Goal: Find contact information: Find contact information

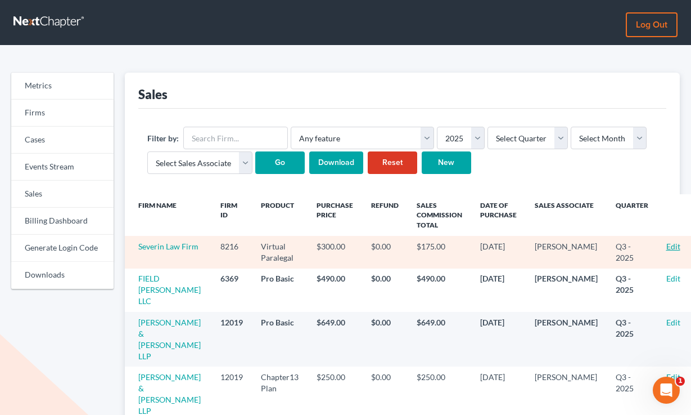
click at [667, 248] on link "Edit" at bounding box center [674, 246] width 14 height 10
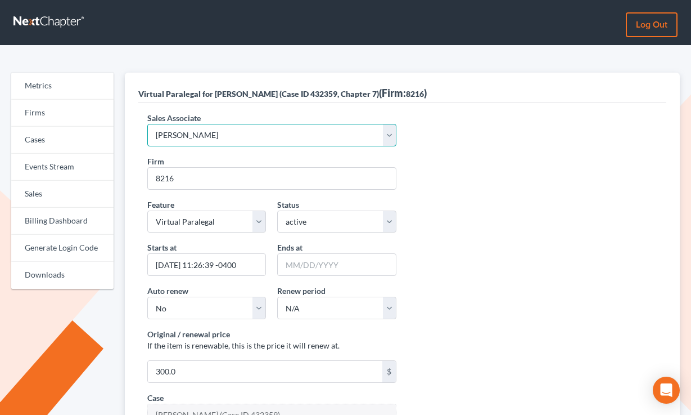
click at [226, 132] on select "Select Sales Associate [PERSON_NAME] Over Transom [PERSON_NAME]" at bounding box center [272, 135] width 250 height 22
select select "10275"
click at [147, 124] on select "Select Sales Associate Alex Seymour Over Transom Tim Shadoan" at bounding box center [272, 135] width 250 height 22
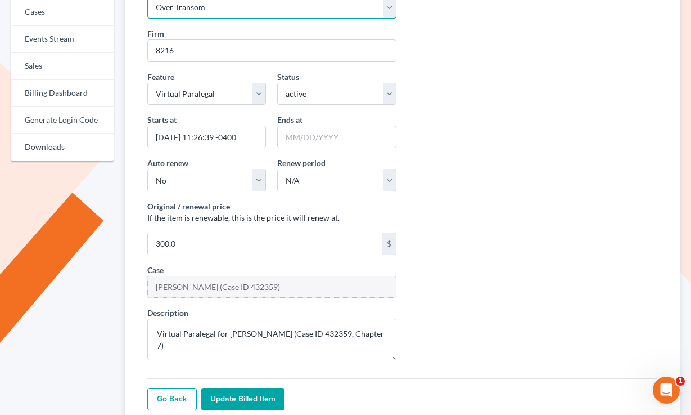
scroll to position [208, 0]
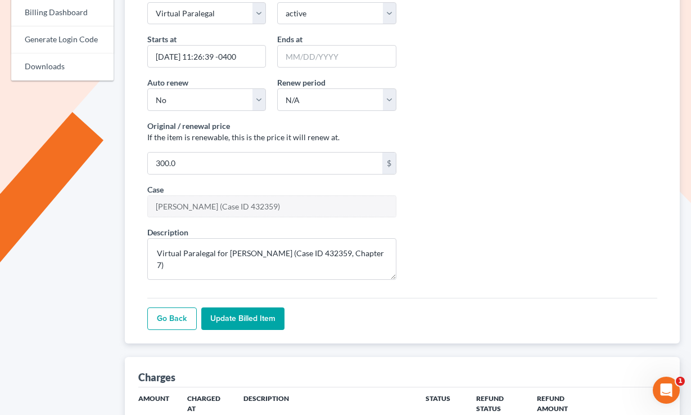
click at [234, 322] on input "Update Billed item" at bounding box center [242, 318] width 83 height 22
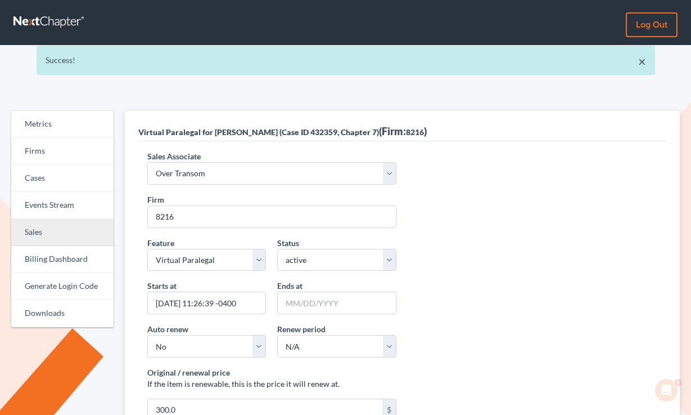
click at [59, 227] on link "Sales" at bounding box center [62, 232] width 102 height 27
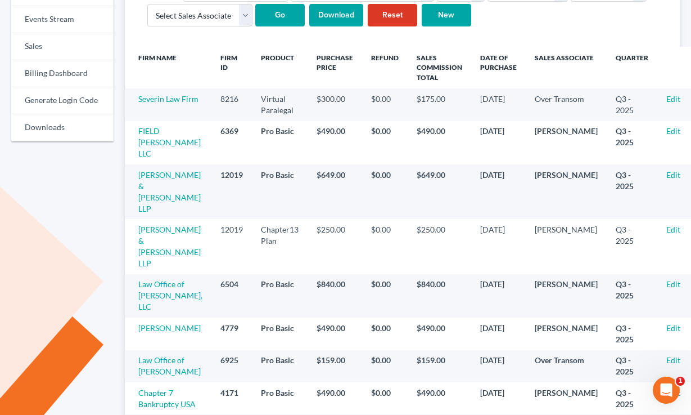
scroll to position [159, 0]
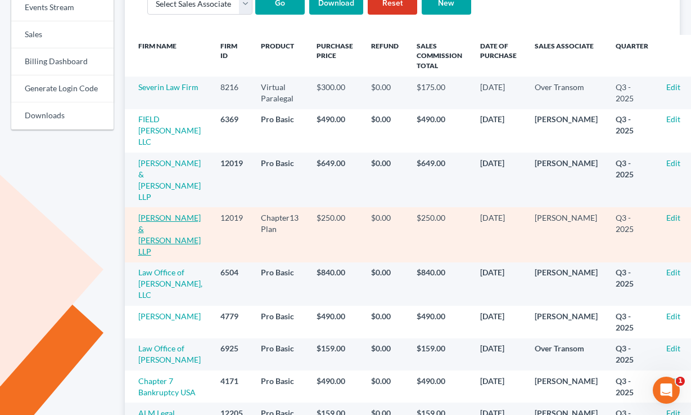
click at [142, 213] on link "[PERSON_NAME] & [PERSON_NAME] LLP" at bounding box center [169, 234] width 62 height 43
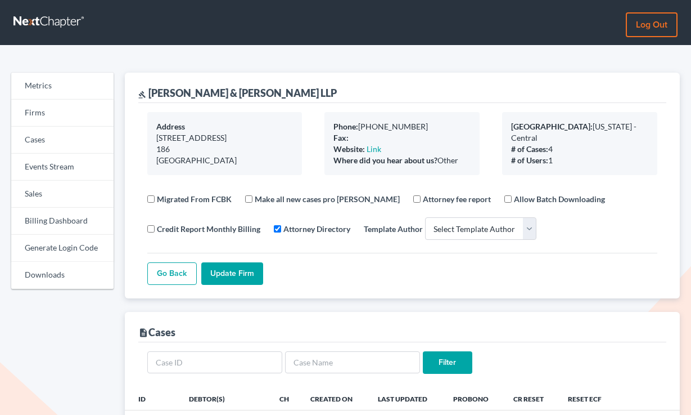
select select
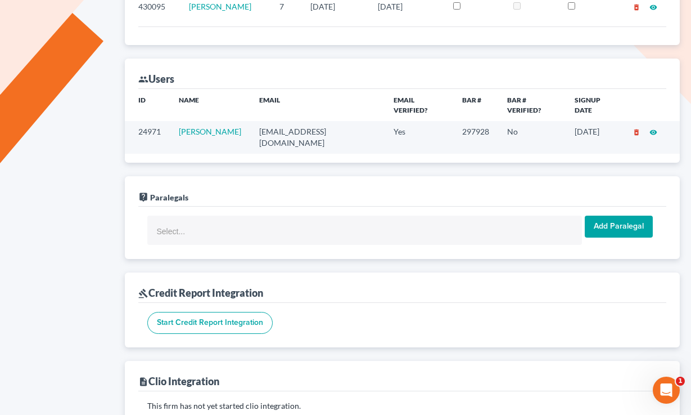
scroll to position [458, 0]
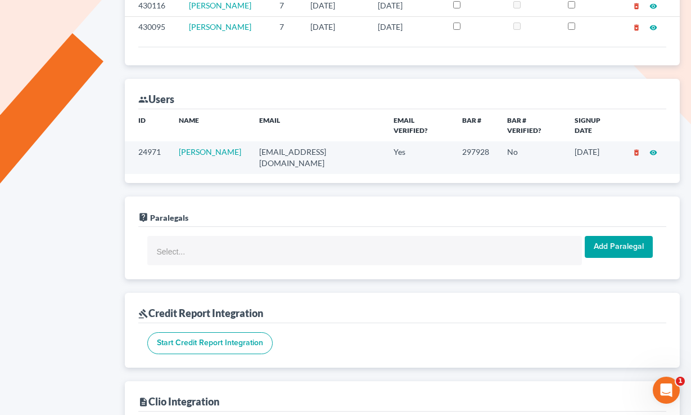
click at [328, 154] on td "[EMAIL_ADDRESS][DOMAIN_NAME]" at bounding box center [317, 157] width 135 height 32
click at [328, 154] on td "rramirez@rosemeadlawyers.com" at bounding box center [317, 157] width 135 height 32
copy td "rramirez@rosemeadlawyers.com"
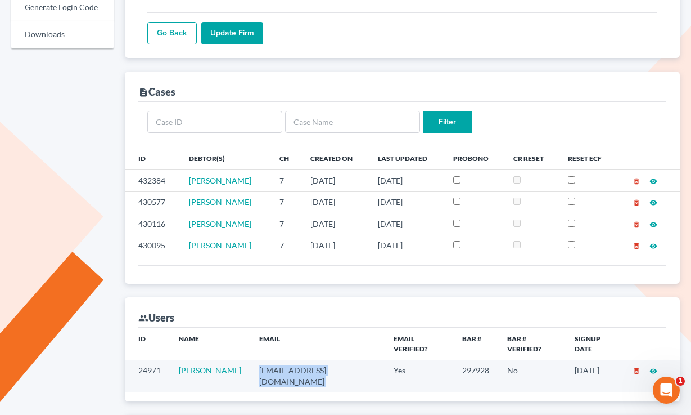
scroll to position [0, 0]
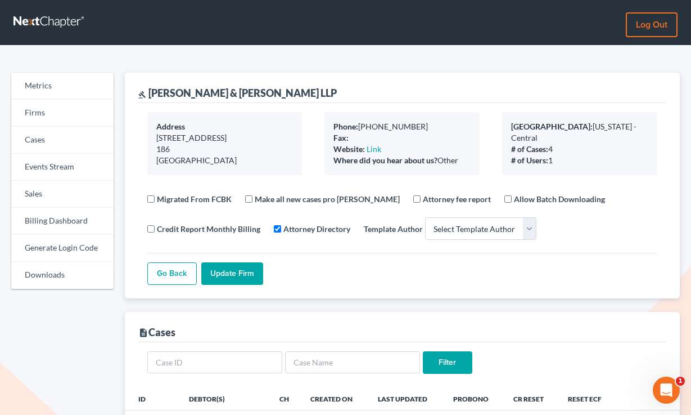
click at [218, 100] on div "gavel Dunham & Ramirez LLP" at bounding box center [402, 88] width 529 height 30
copy div "gavel Dunham & Ramirez LLP"
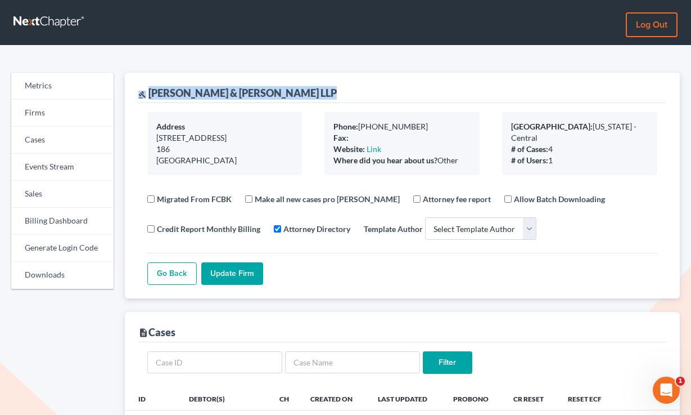
drag, startPoint x: 278, startPoint y: 93, endPoint x: 262, endPoint y: 93, distance: 15.7
click at [277, 93] on div "gavel Dunham & Ramirez LLP" at bounding box center [402, 88] width 529 height 30
drag, startPoint x: 275, startPoint y: 93, endPoint x: 145, endPoint y: 90, distance: 130.5
click at [144, 90] on div "gavel Dunham & Ramirez LLP" at bounding box center [402, 88] width 529 height 30
click at [147, 89] on div "gavel Dunham & Ramirez LLP" at bounding box center [237, 92] width 199 height 13
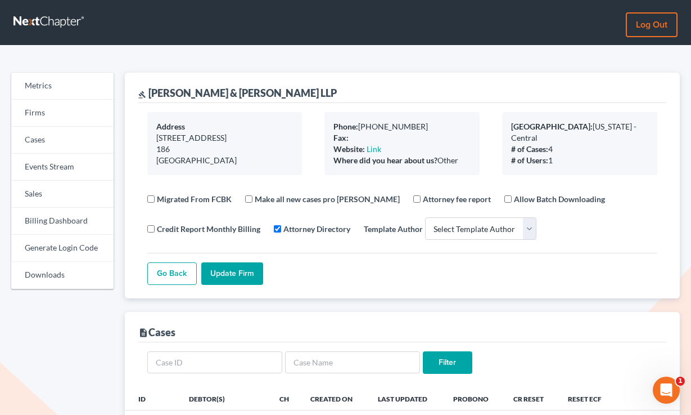
click at [151, 91] on div "gavel Dunham & Ramirez LLP" at bounding box center [237, 92] width 199 height 13
drag, startPoint x: 159, startPoint y: 91, endPoint x: 267, endPoint y: 91, distance: 108.0
click at [267, 91] on div "gavel Dunham & Ramirez LLP" at bounding box center [402, 88] width 529 height 30
copy div "[PERSON_NAME] & [PERSON_NAME] LLP"
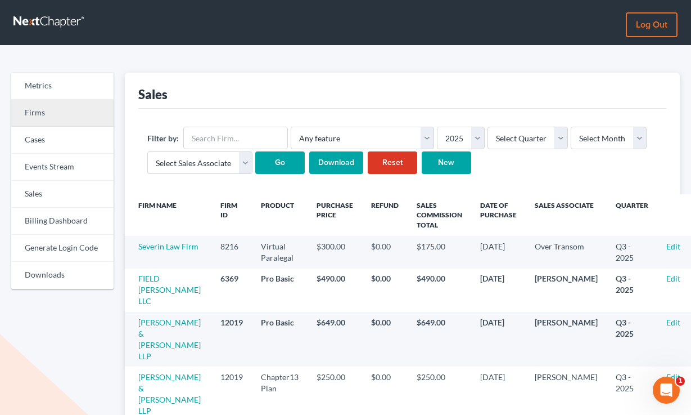
drag, startPoint x: 55, startPoint y: 109, endPoint x: 86, endPoint y: 63, distance: 55.9
click at [55, 109] on link "Firms" at bounding box center [62, 113] width 102 height 27
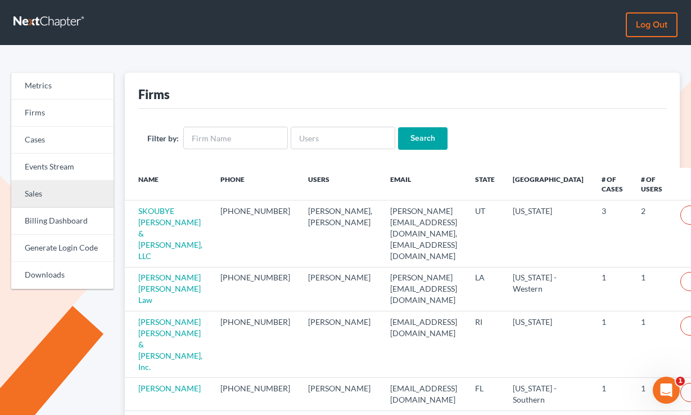
click at [63, 204] on link "Sales" at bounding box center [62, 194] width 102 height 27
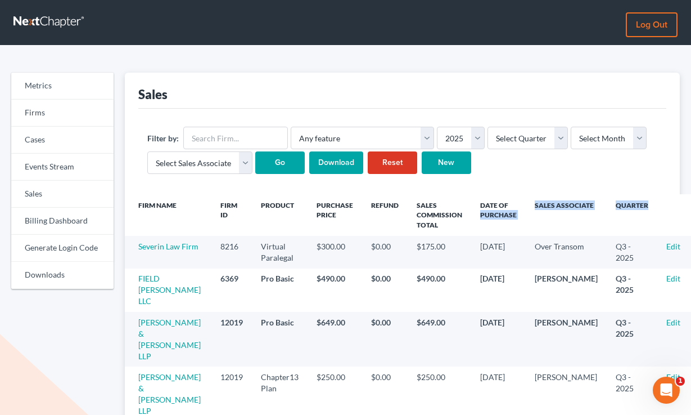
drag, startPoint x: 550, startPoint y: 208, endPoint x: 526, endPoint y: 203, distance: 23.6
click at [526, 203] on tr "Firm Name Firm ID Product Purchase Price Refund Sales Commission Total Date of …" at bounding box center [414, 215] width 578 height 42
click at [526, 203] on th "Date of Purchase" at bounding box center [498, 215] width 55 height 42
